Goal: Information Seeking & Learning: Learn about a topic

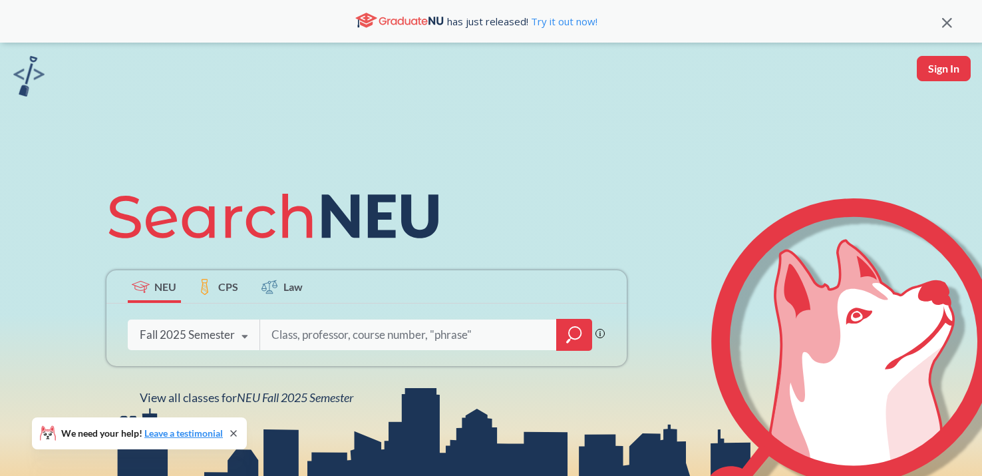
click at [236, 433] on icon at bounding box center [233, 433] width 11 height 11
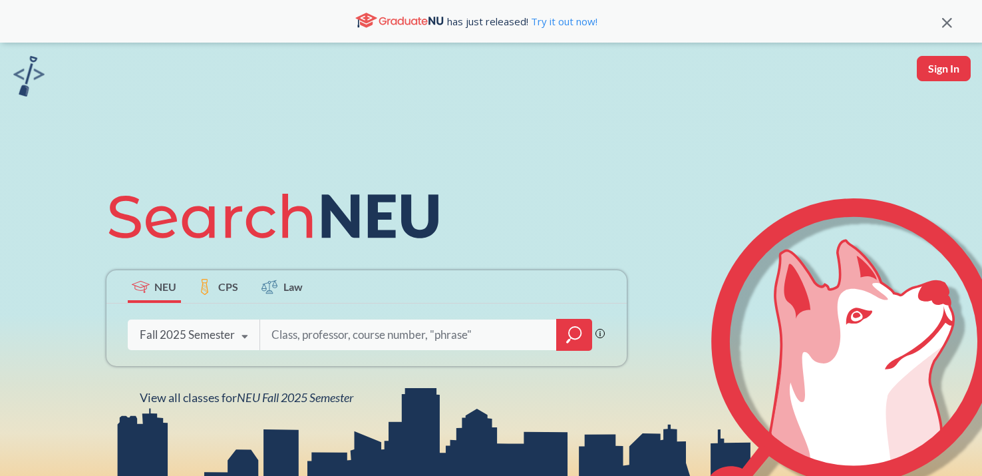
click at [344, 329] on input "search" at bounding box center [408, 335] width 277 height 28
type input "math1341"
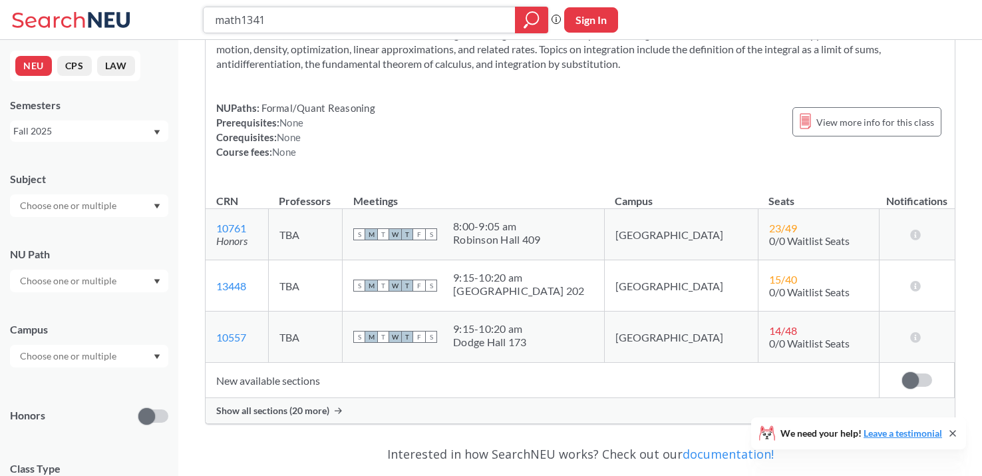
scroll to position [119, 0]
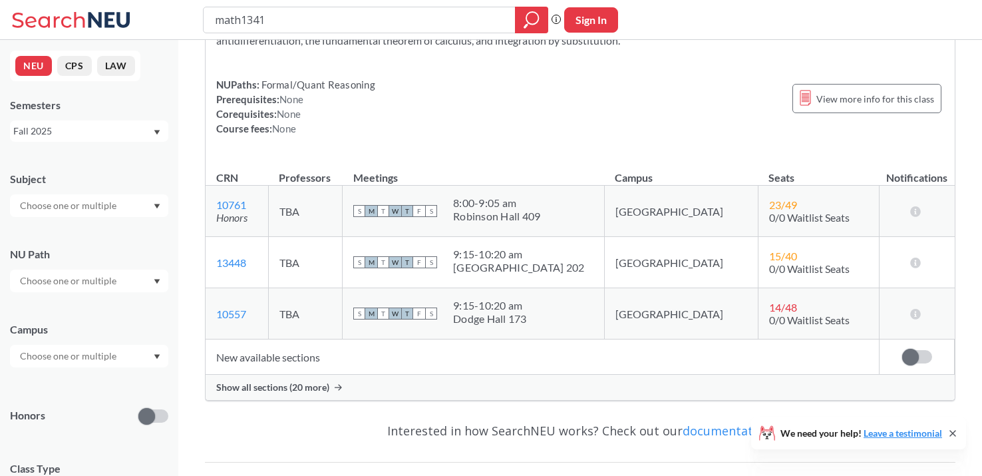
click at [307, 384] on span "Show all sections (20 more)" at bounding box center [272, 387] width 113 height 12
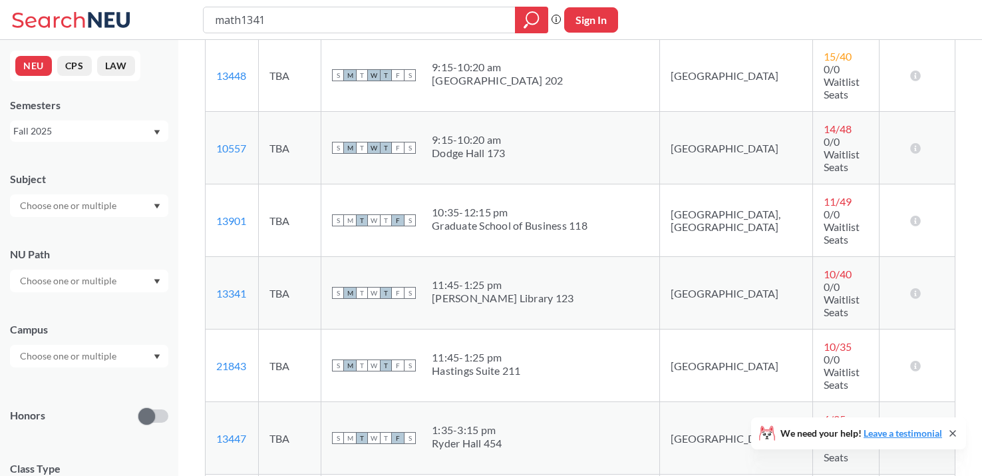
scroll to position [339, 0]
drag, startPoint x: 797, startPoint y: 188, endPoint x: 723, endPoint y: 186, distance: 73.9
click at [723, 256] on tr "13341 View this section on Banner. TBA S M T W T F S 11:45 - 1:25 pm [PERSON_NA…" at bounding box center [580, 292] width 749 height 73
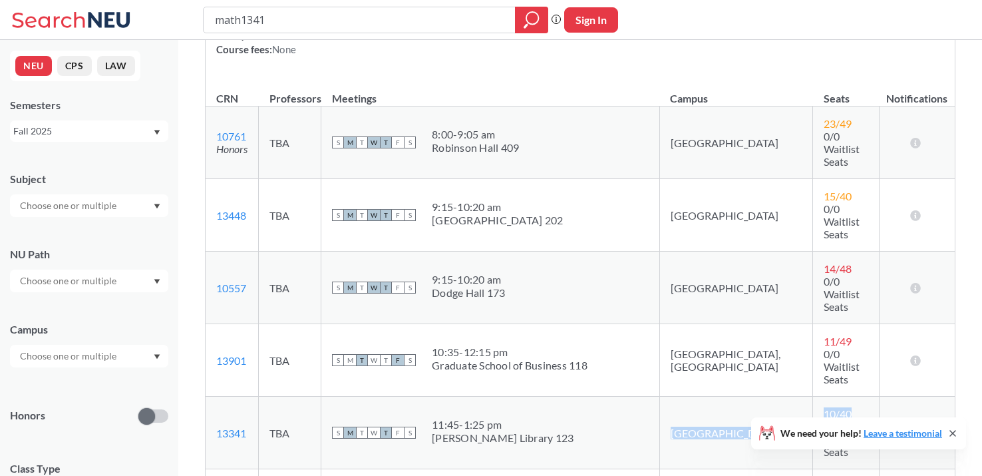
scroll to position [204, 0]
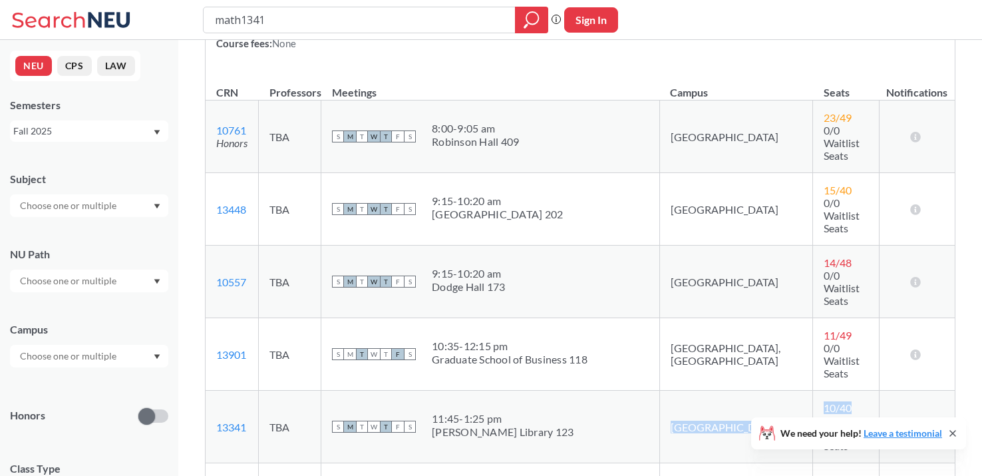
click at [957, 435] on icon at bounding box center [953, 433] width 11 height 11
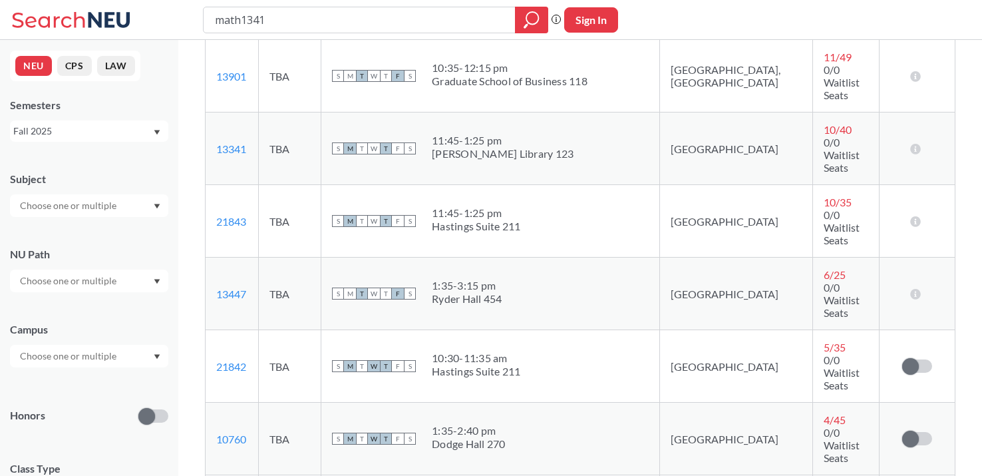
scroll to position [482, 0]
drag, startPoint x: 571, startPoint y: 204, endPoint x: 442, endPoint y: 198, distance: 129.2
click at [442, 352] on div "S M T W T F S 10:30 - 11:[GEOGRAPHIC_DATA]" at bounding box center [490, 366] width 317 height 29
click at [588, 352] on div "S M T W T F S 10:30 - 11:[GEOGRAPHIC_DATA]" at bounding box center [490, 366] width 317 height 29
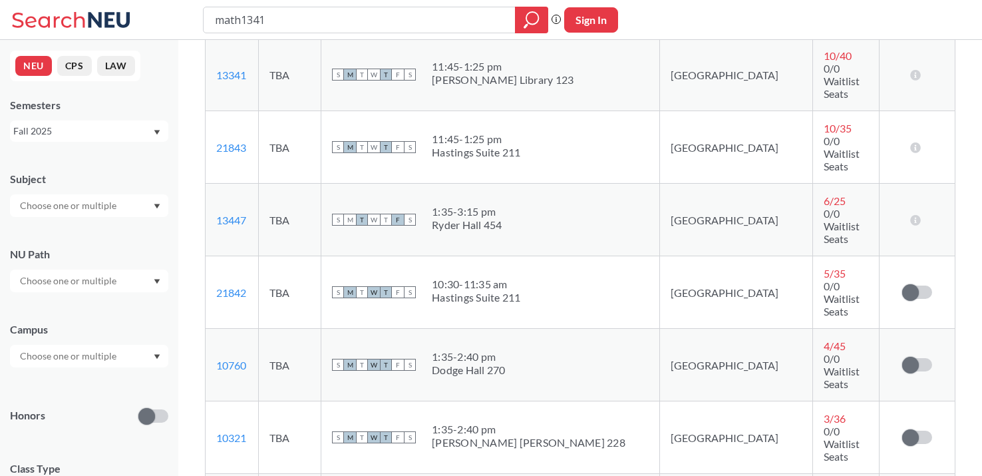
scroll to position [555, 0]
drag, startPoint x: 264, startPoint y: 342, endPoint x: 212, endPoint y: 344, distance: 51.9
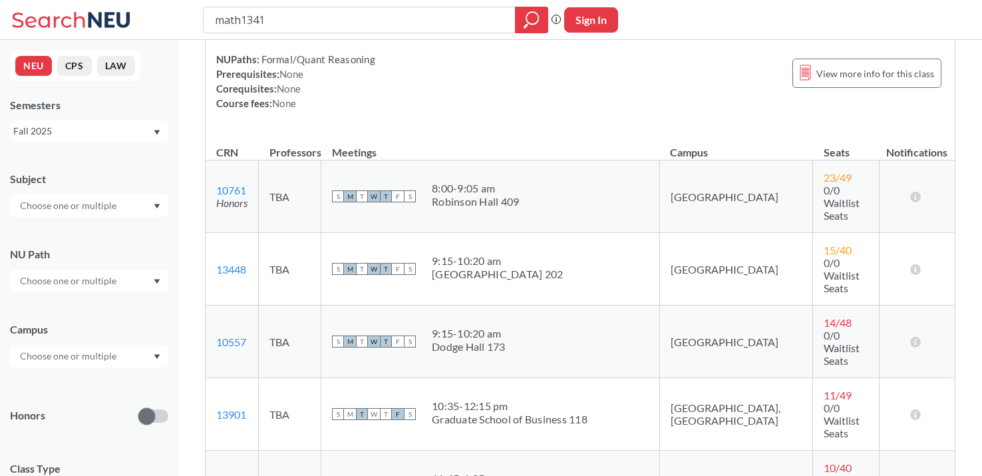
scroll to position [147, 0]
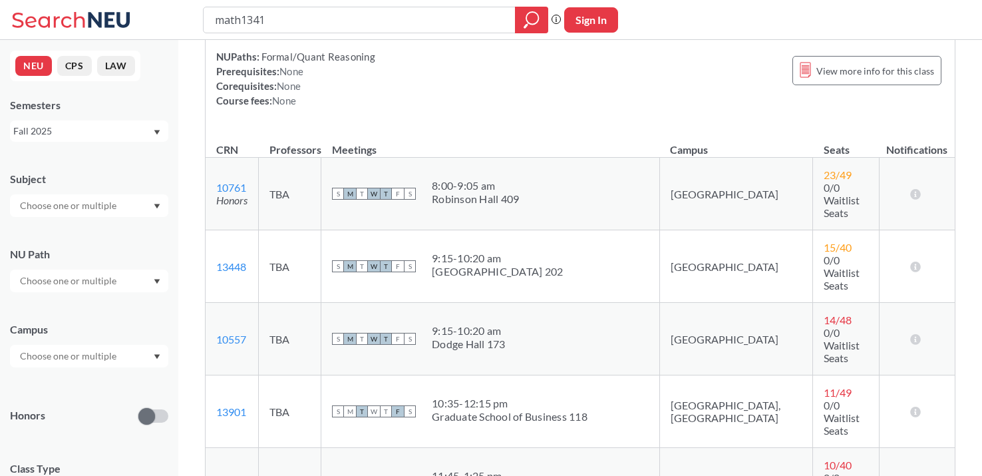
drag, startPoint x: 564, startPoint y: 295, endPoint x: 458, endPoint y: 272, distance: 109.0
click at [458, 324] on div "S M T W T F S 9:15 - 10:20 am Dodge Hall 173" at bounding box center [490, 338] width 317 height 29
drag, startPoint x: 258, startPoint y: 286, endPoint x: 214, endPoint y: 286, distance: 43.3
click at [214, 303] on td "10557 View this section on Banner." at bounding box center [232, 339] width 53 height 73
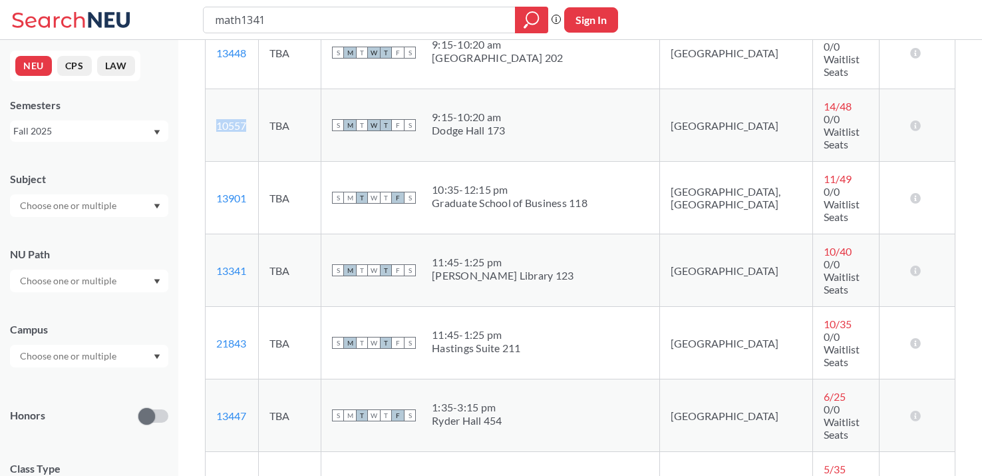
scroll to position [363, 0]
